Goal: Transaction & Acquisition: Purchase product/service

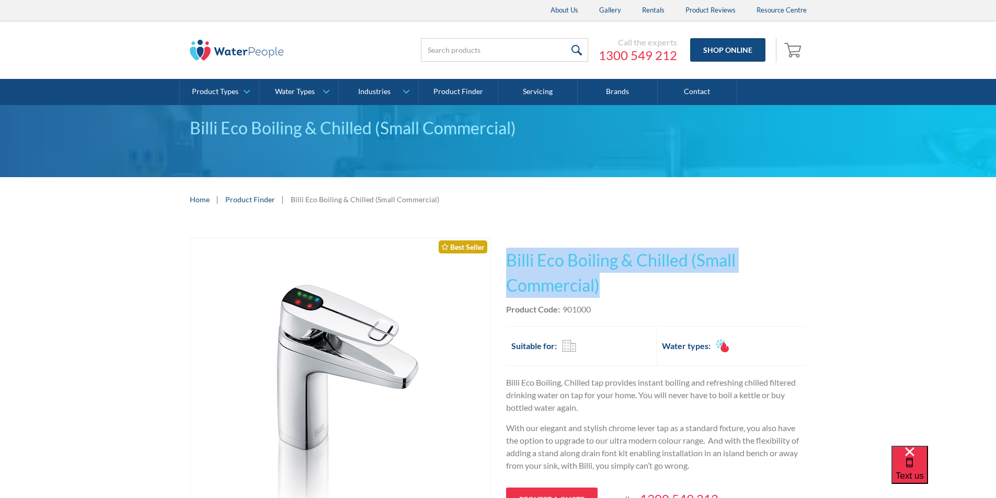
drag, startPoint x: 606, startPoint y: 285, endPoint x: 504, endPoint y: 257, distance: 105.3
click at [504, 257] on div "Play video Fits Most Brands Best Seller No items found. This tap design is incl…" at bounding box center [498, 465] width 617 height 456
copy h1 "Billi Eco Boiling & Chilled (Small Commercial)"
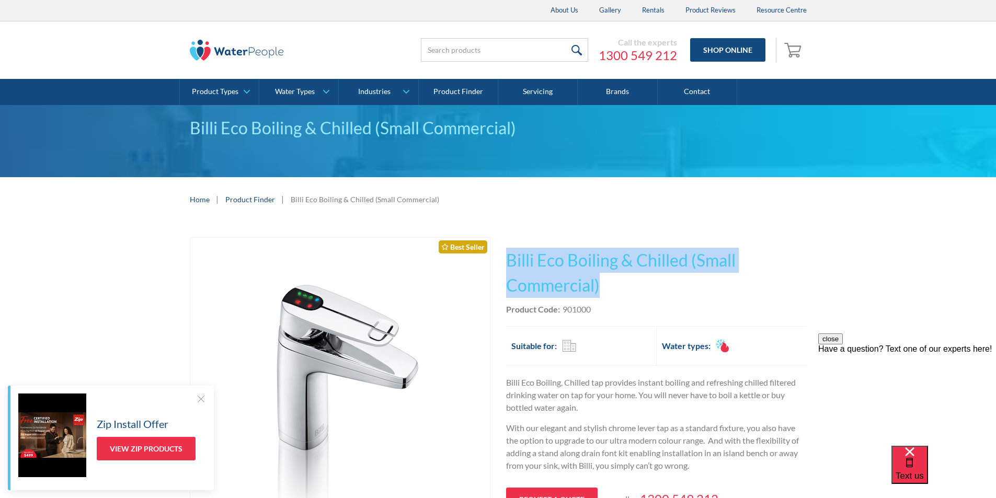
copy h1 "Billi Eco Boiling & Chilled (Small Commercial)"
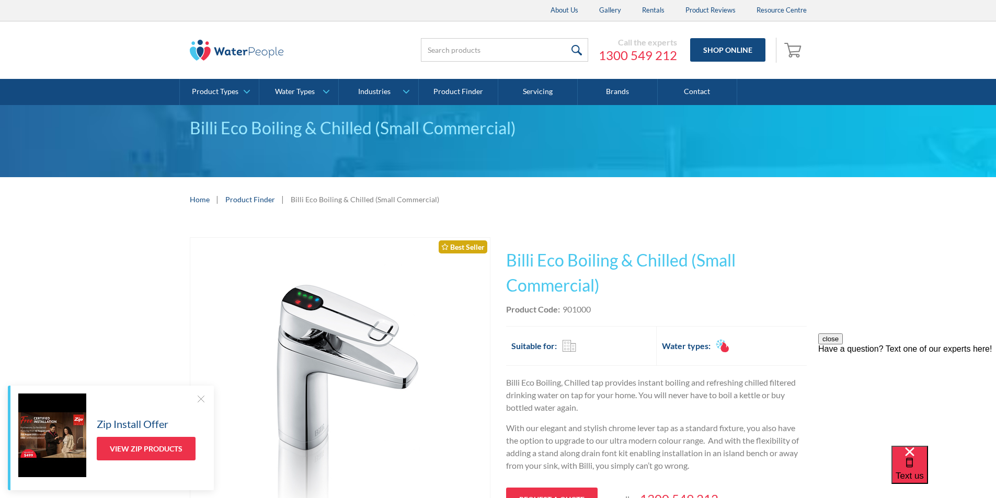
click at [606, 311] on div "Product Code: 901000" at bounding box center [656, 309] width 301 height 13
drag, startPoint x: 597, startPoint y: 311, endPoint x: 564, endPoint y: 311, distance: 33.5
click at [564, 311] on div "Product Code: 901000" at bounding box center [656, 309] width 301 height 13
copy div "901000"
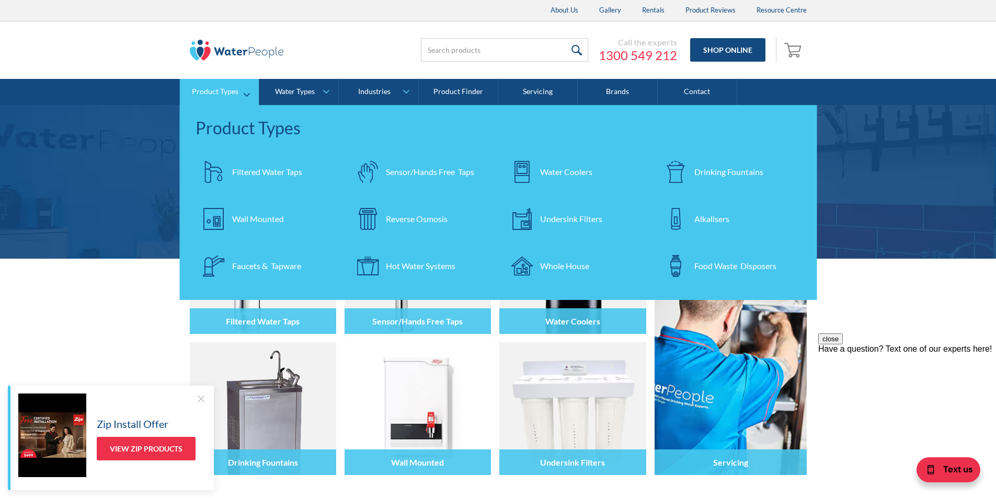
click at [706, 172] on div "Drinking Fountains" at bounding box center [728, 172] width 69 height 13
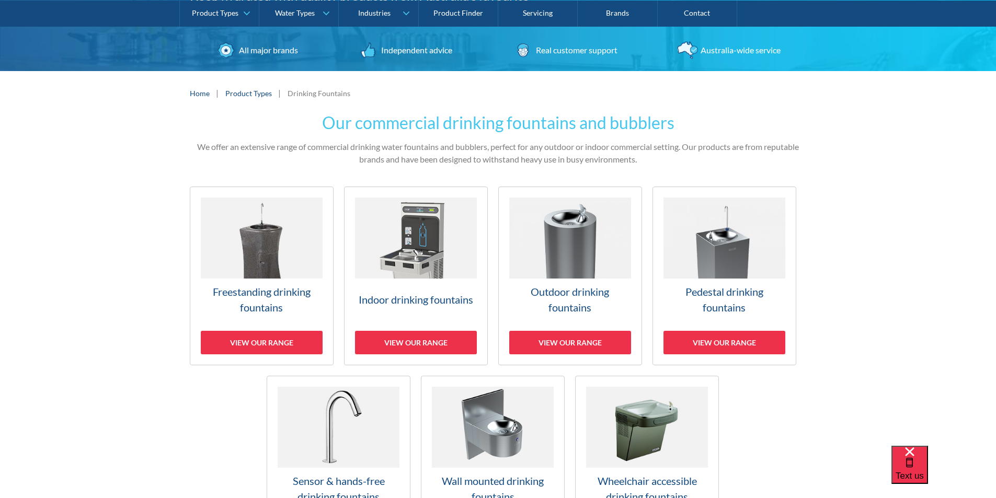
click at [274, 292] on h3 "Freestanding drinking fountains" at bounding box center [262, 299] width 122 height 31
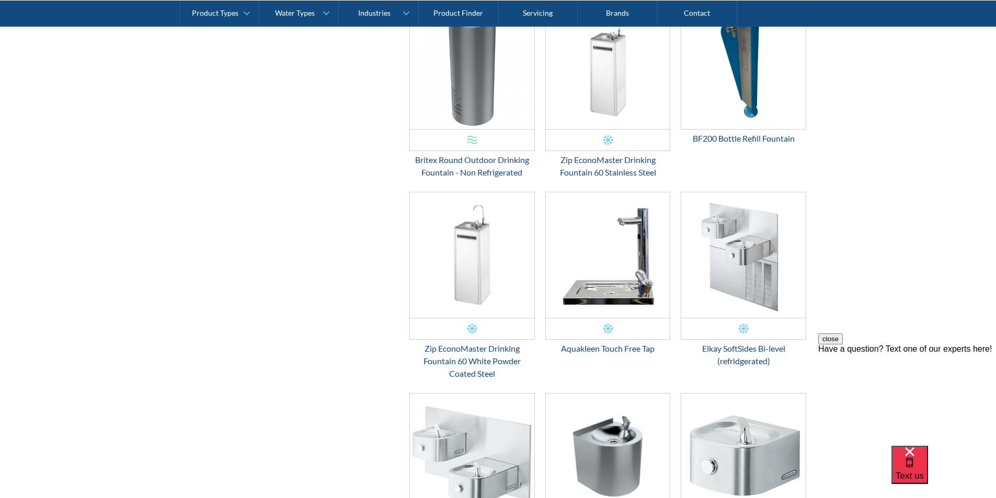
scroll to position [858, 0]
click at [465, 351] on div "Zip EconoMaster Drinking Fountain 60 White Powder Coated Steel" at bounding box center [472, 361] width 126 height 38
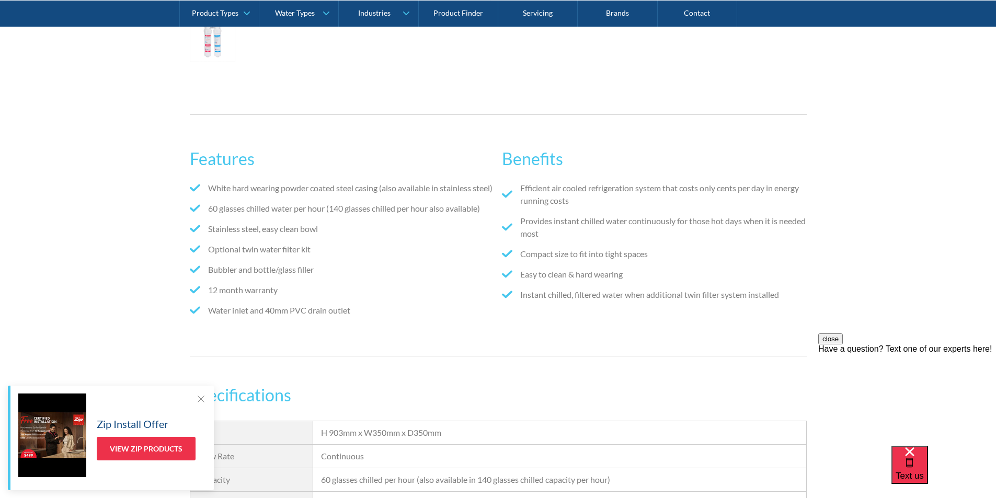
scroll to position [628, 0]
